Goal: Task Accomplishment & Management: Manage account settings

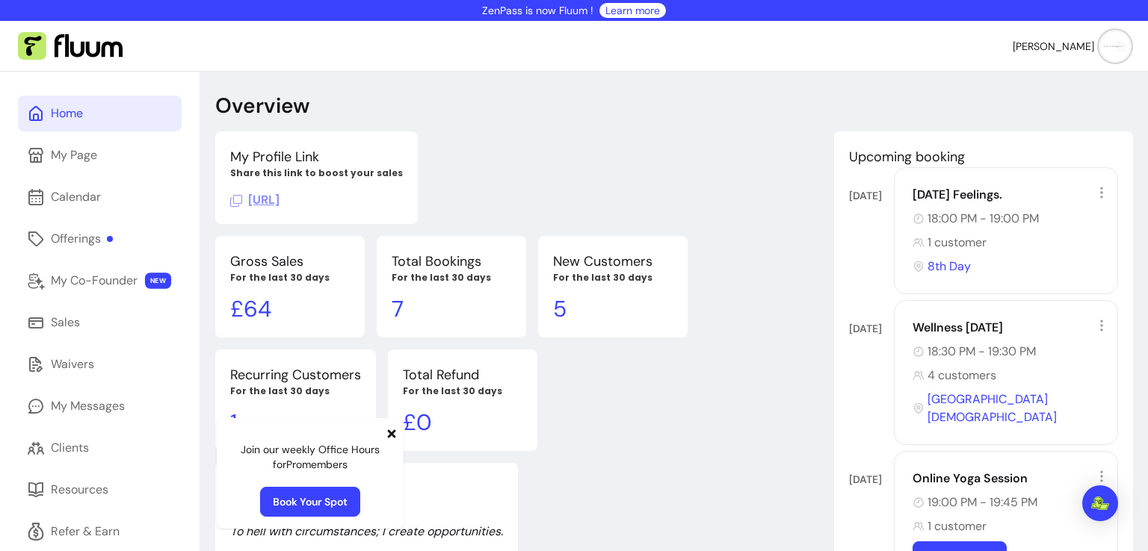
click at [391, 434] on icon at bounding box center [392, 434] width 8 height 8
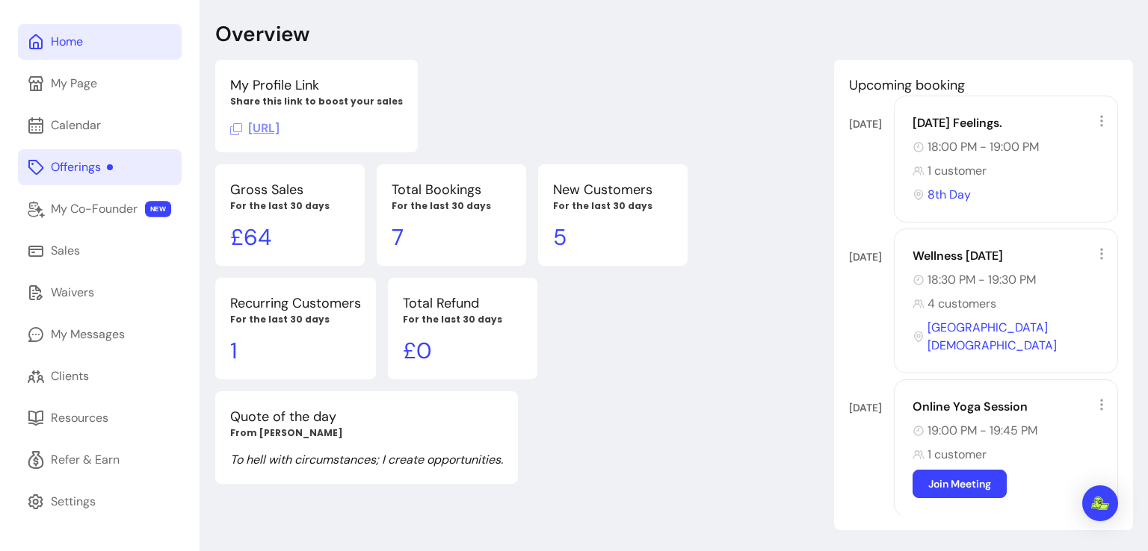
click at [72, 174] on div "Offerings" at bounding box center [82, 167] width 62 height 18
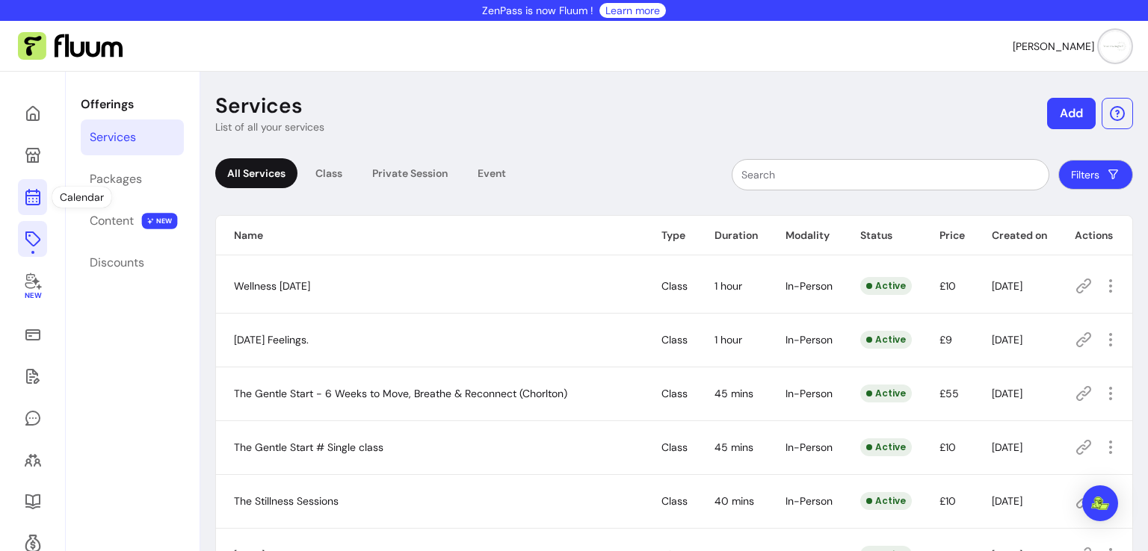
click at [34, 199] on icon at bounding box center [33, 197] width 18 height 18
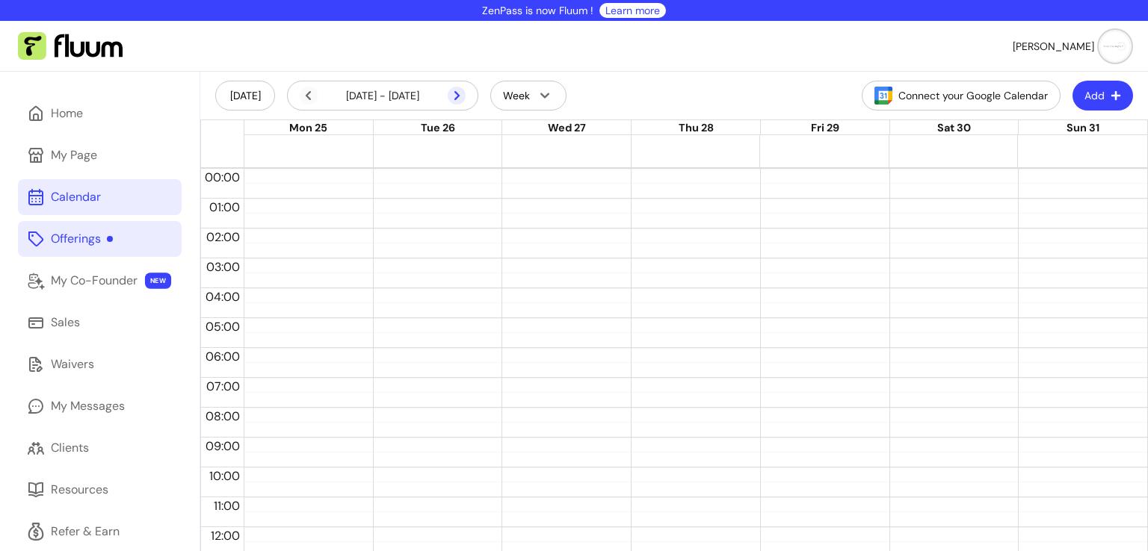
click at [457, 96] on icon at bounding box center [377, 115] width 253 height 213
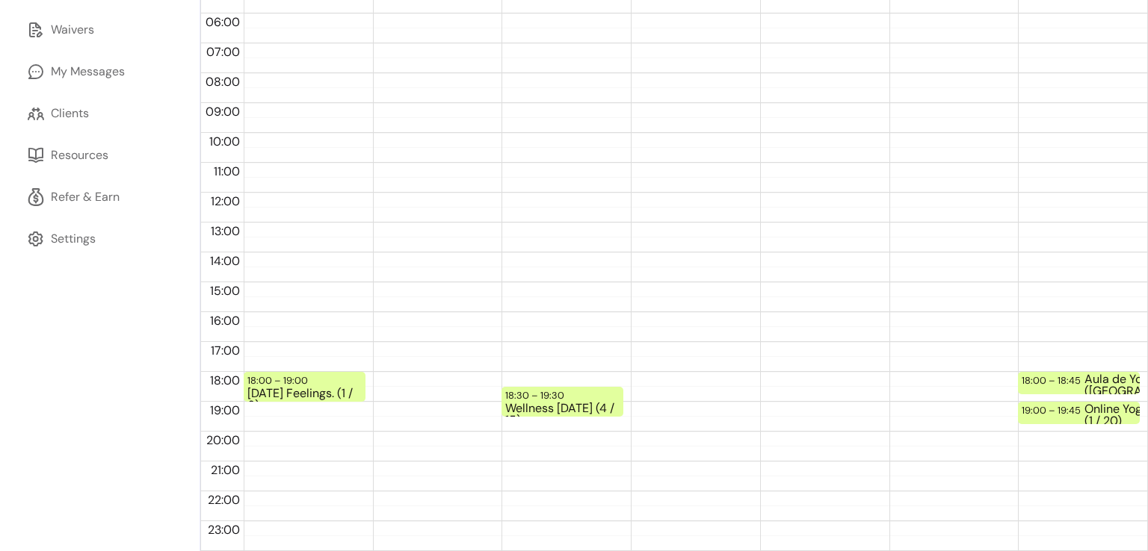
click at [79, 285] on div "Home My Page Calendar Offerings My Co-Founder NEW Sales Waivers My Messages Cli…" at bounding box center [99, 144] width 199 height 815
click at [64, 106] on div "Clients" at bounding box center [70, 114] width 38 height 18
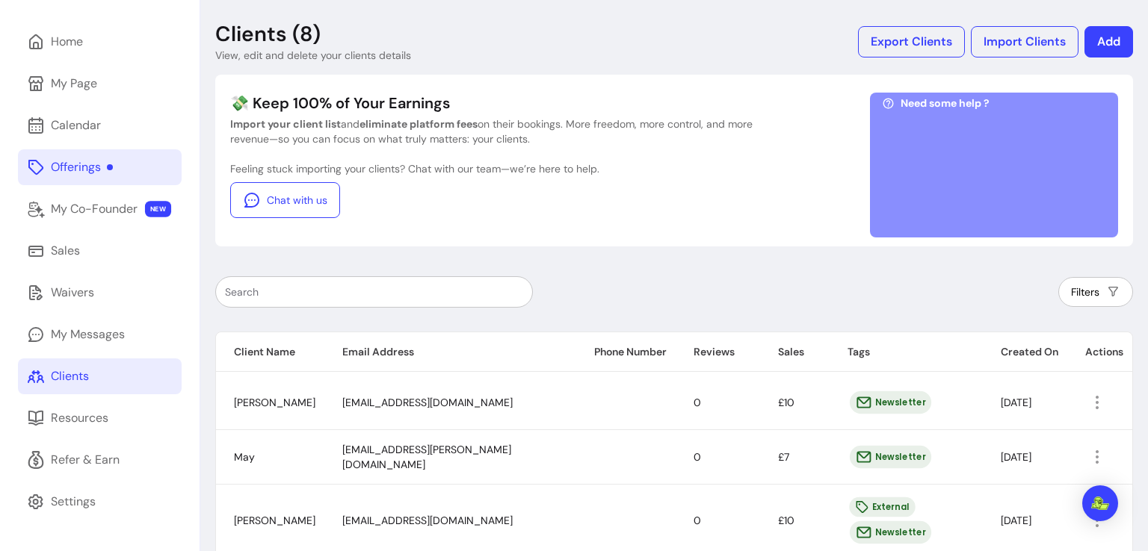
scroll to position [335, 0]
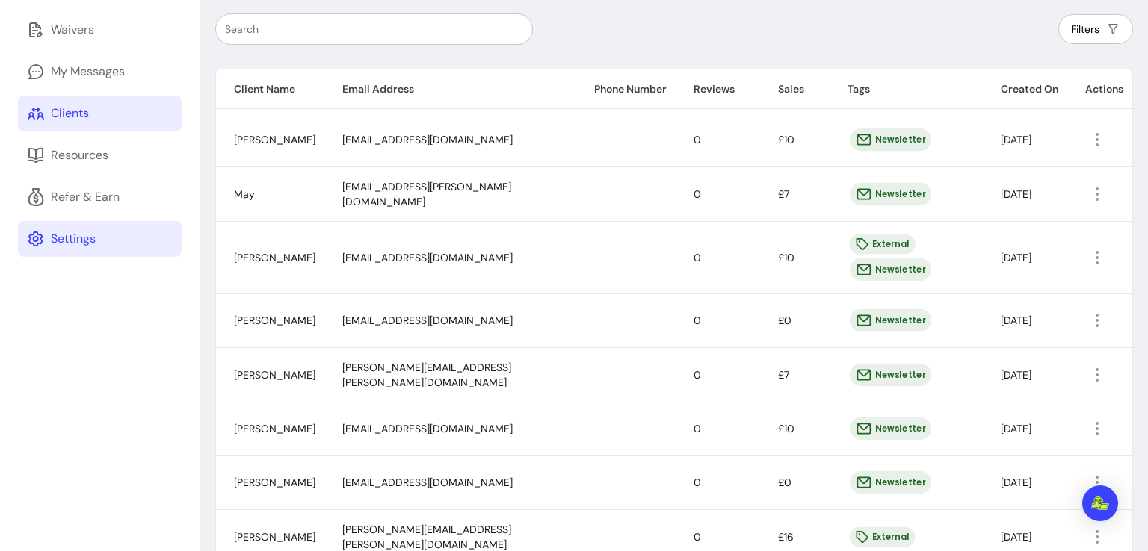
click at [78, 233] on div "Settings" at bounding box center [73, 239] width 45 height 18
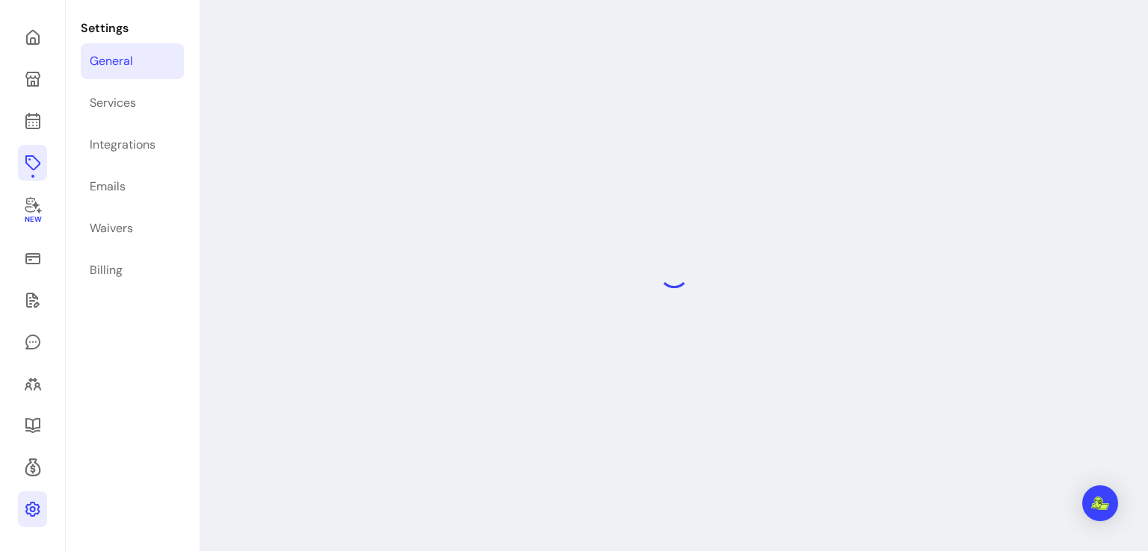
scroll to position [72, 0]
select select "**********"
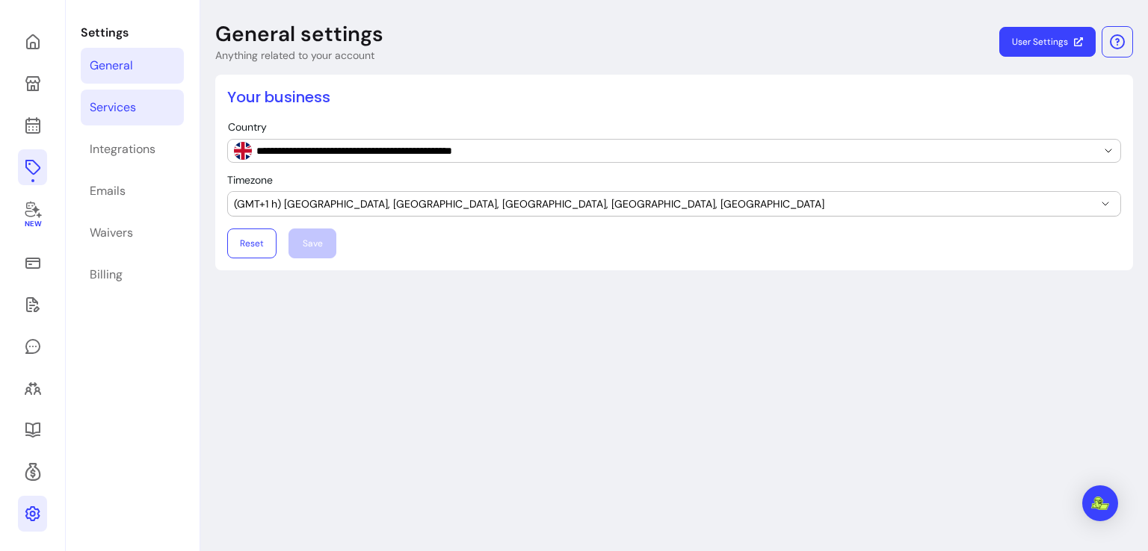
click at [161, 111] on link "Services" at bounding box center [132, 108] width 103 height 36
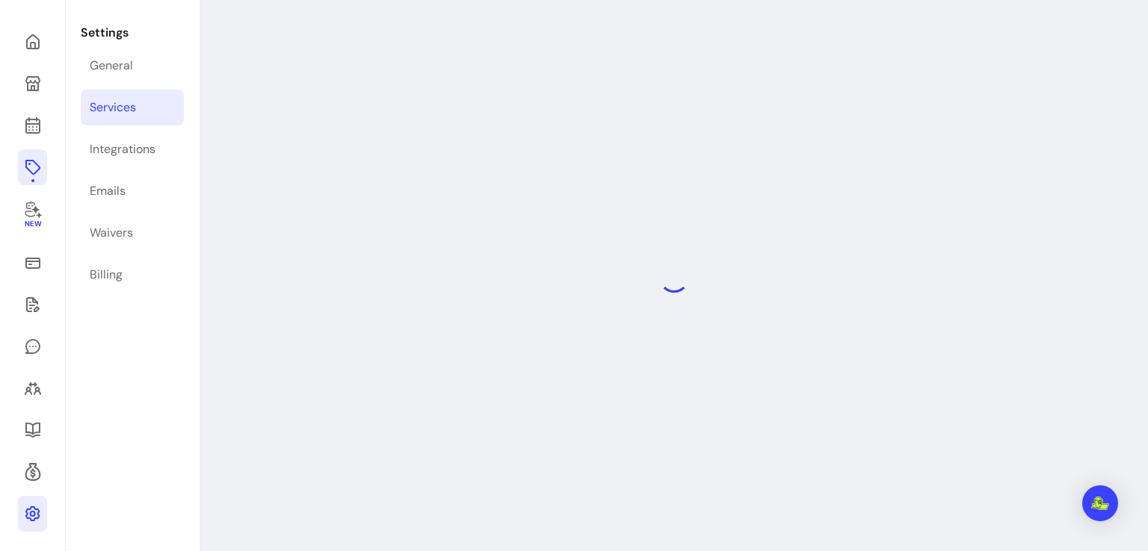
select select "***"
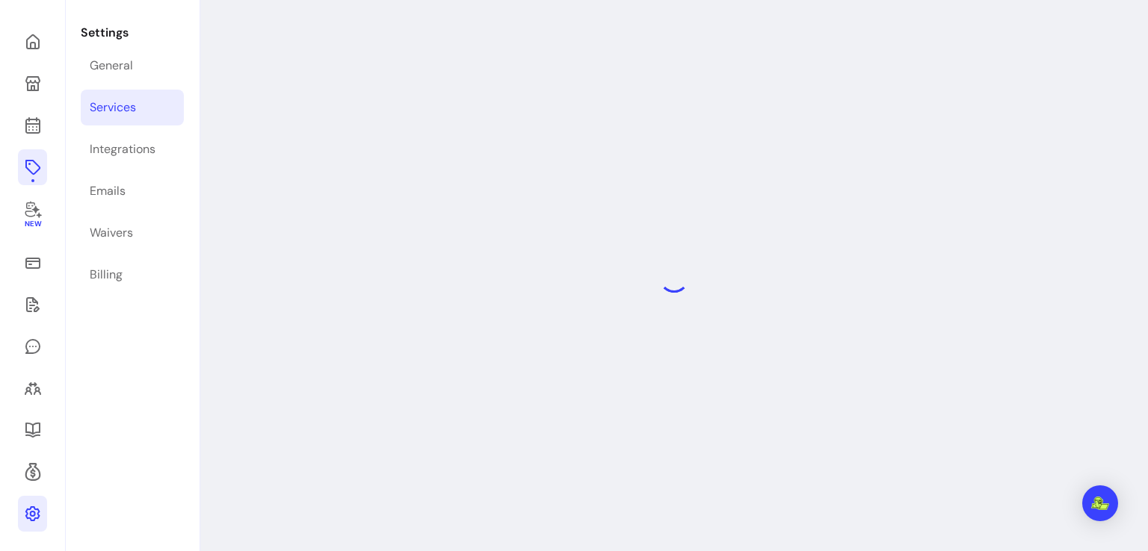
select select "***"
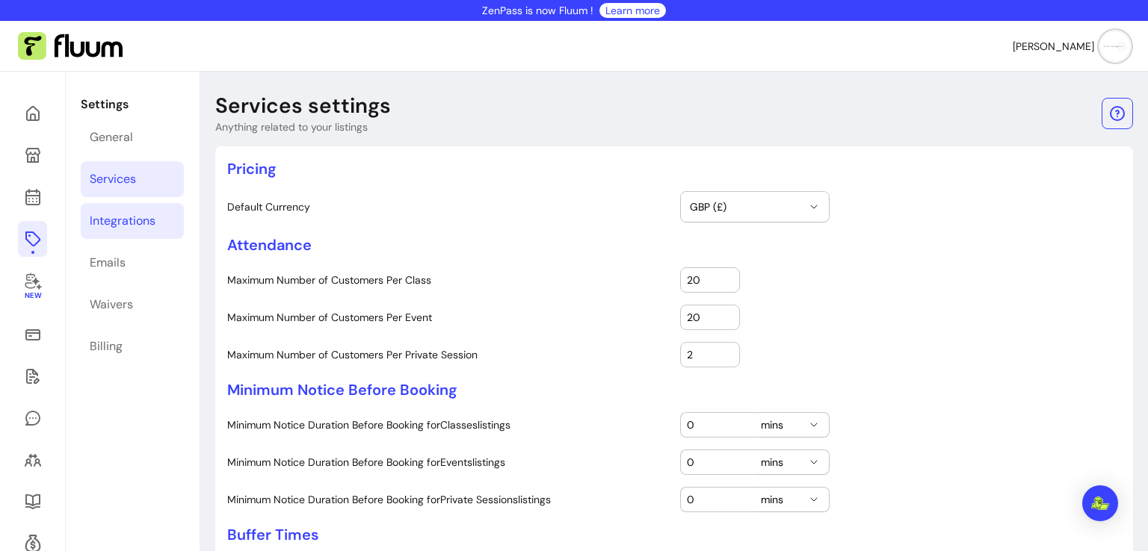
click at [124, 213] on div "Integrations" at bounding box center [123, 221] width 66 height 18
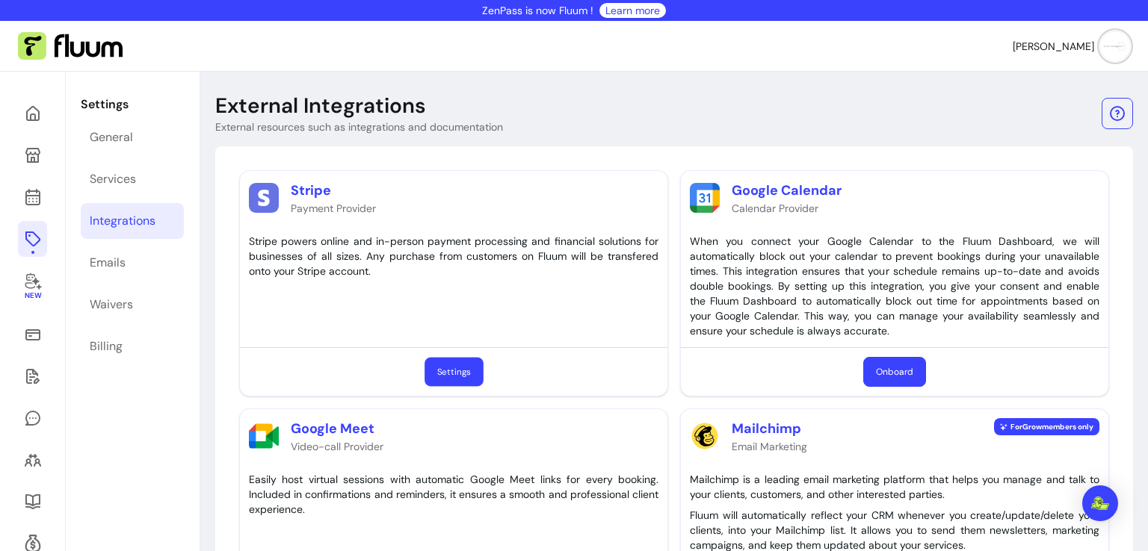
click at [465, 362] on link "Settings" at bounding box center [453, 372] width 59 height 29
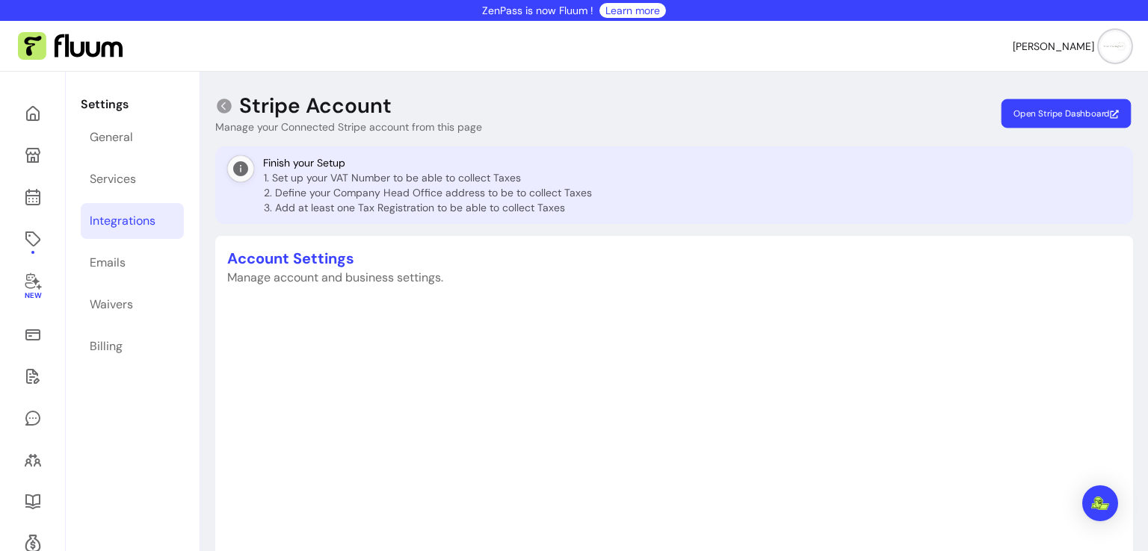
click at [1055, 111] on span "Open Stripe Dashboard" at bounding box center [1065, 114] width 105 height 12
